Goal: Information Seeking & Learning: Learn about a topic

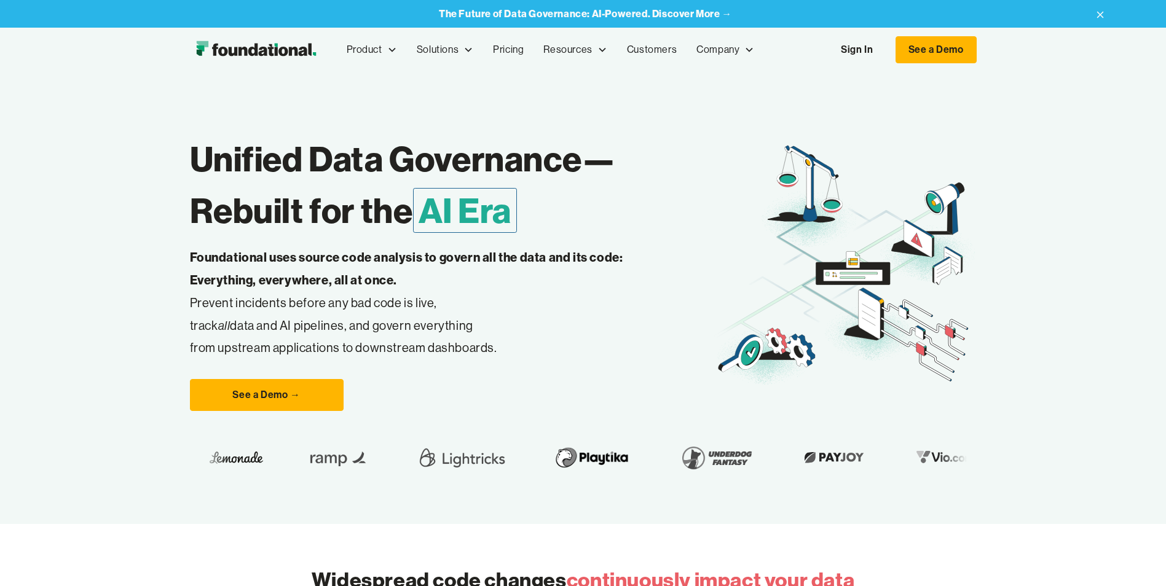
click at [1106, 6] on icon at bounding box center [1100, 15] width 15 height 20
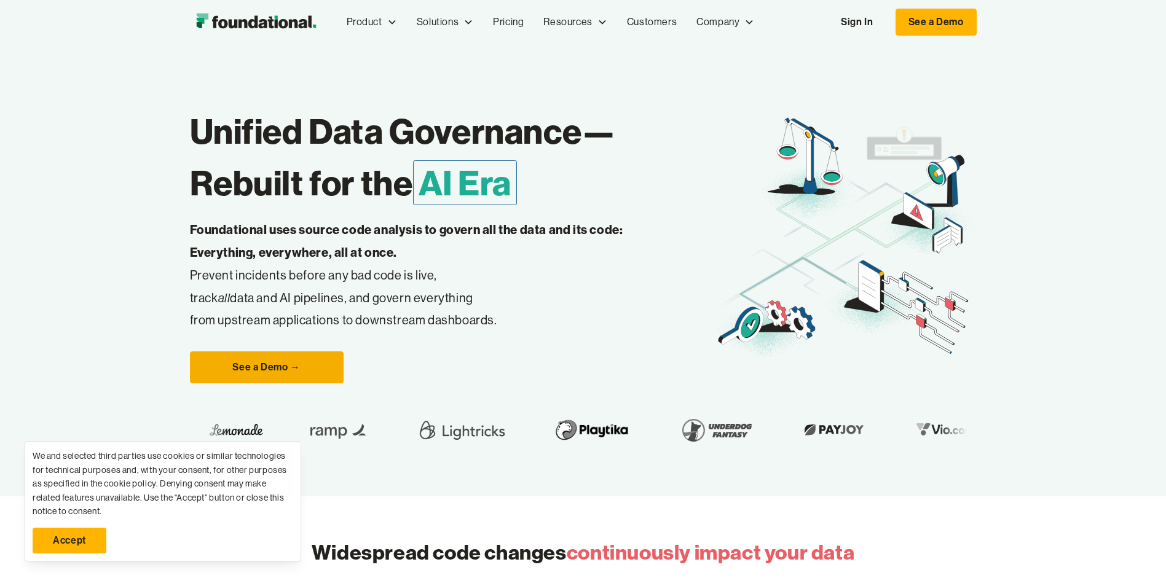
click at [256, 371] on link "See a Demo →" at bounding box center [267, 368] width 154 height 32
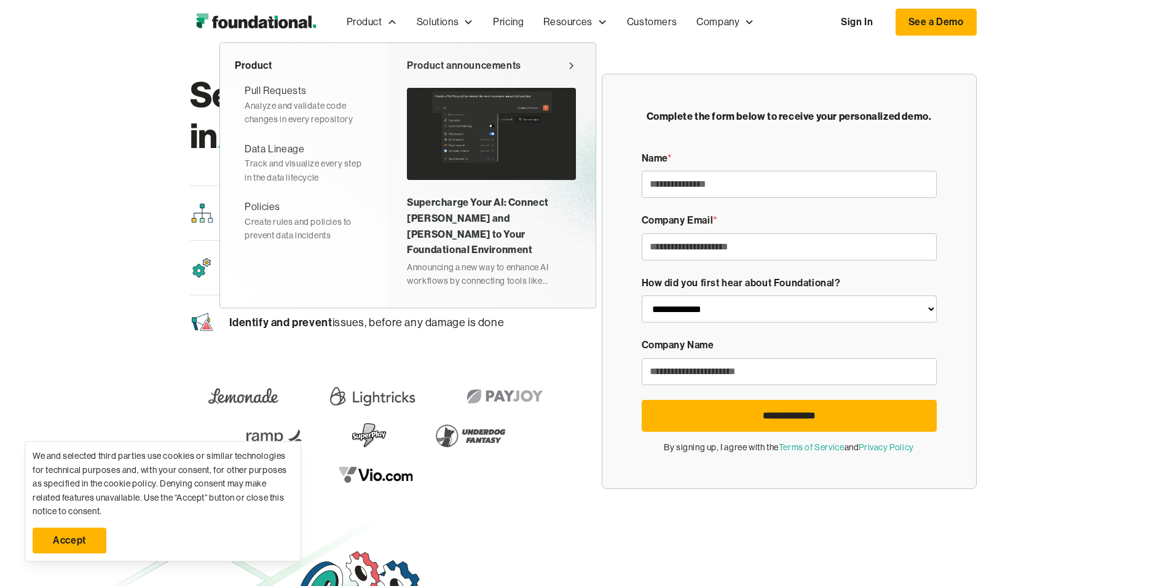
click at [571, 64] on icon at bounding box center [571, 66] width 3 height 6
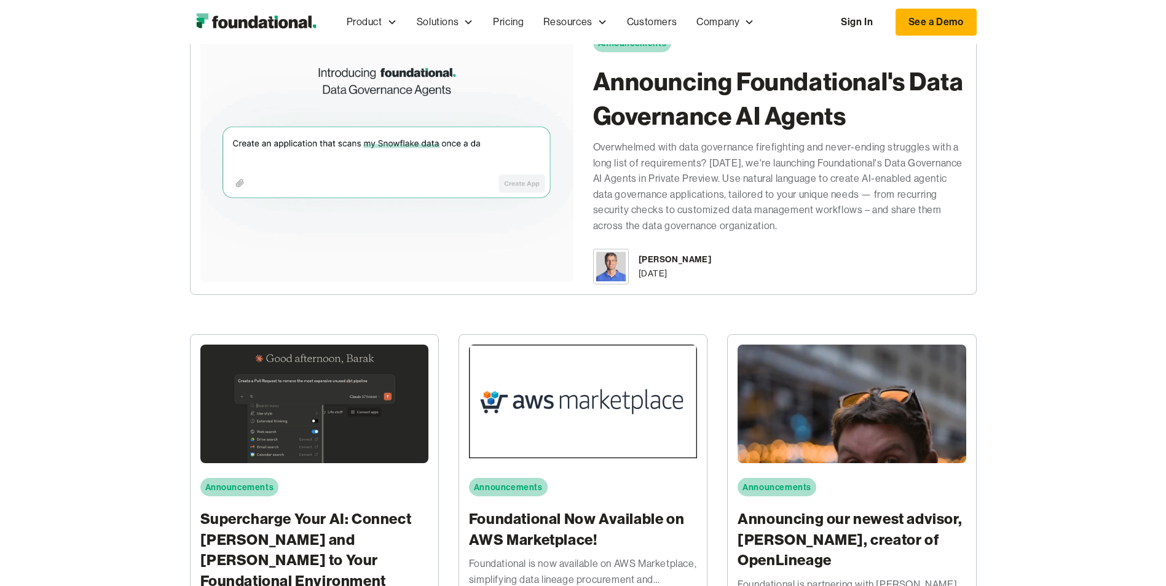
scroll to position [307, 0]
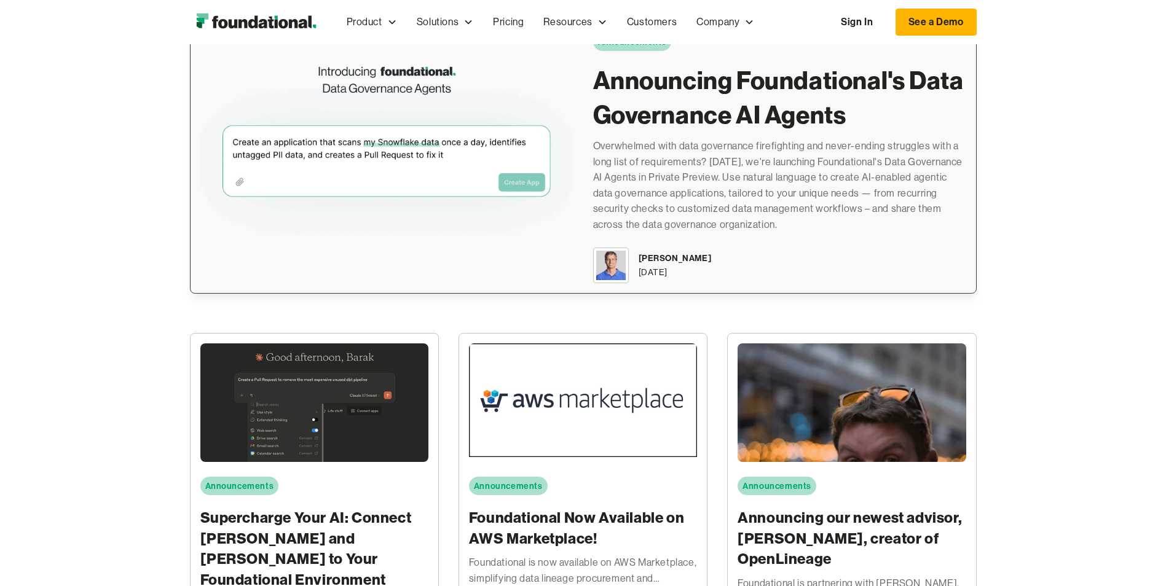
click at [688, 192] on div "Overwhelmed with data governance firefighting and never-ending struggles with a…" at bounding box center [779, 185] width 373 height 95
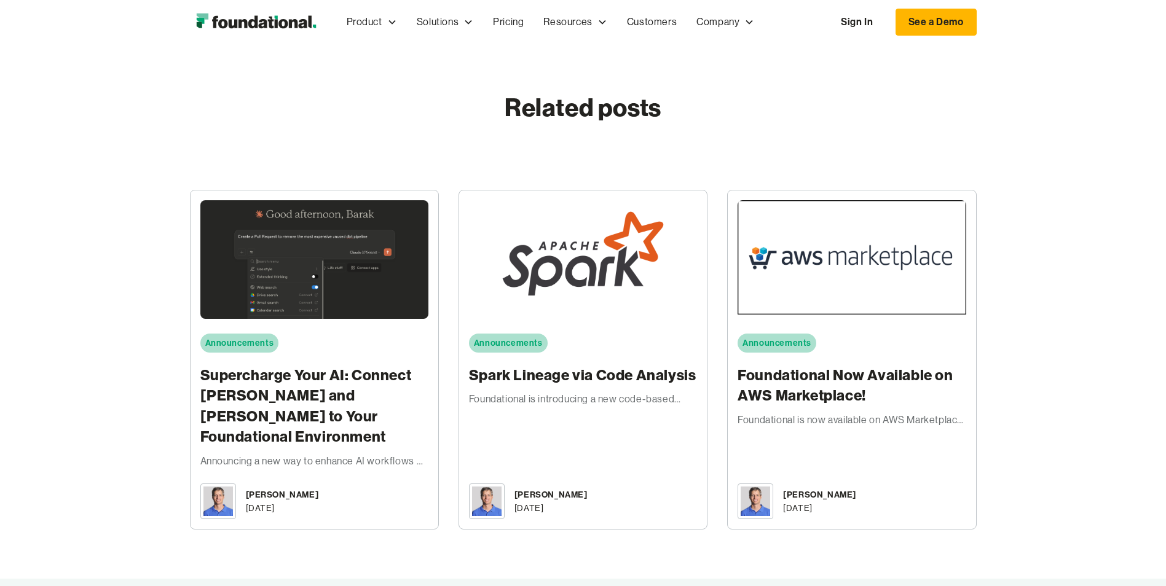
scroll to position [2336, 0]
